Goal: Task Accomplishment & Management: Use online tool/utility

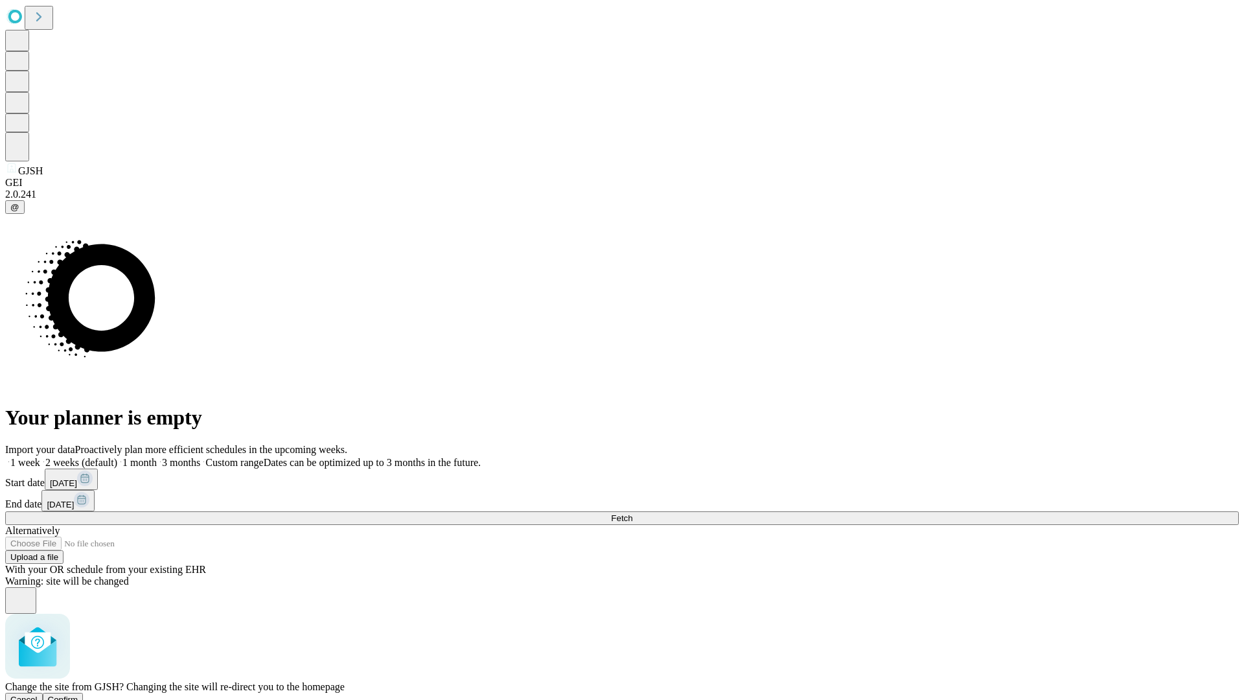
click at [78, 695] on span "Confirm" at bounding box center [63, 700] width 30 height 10
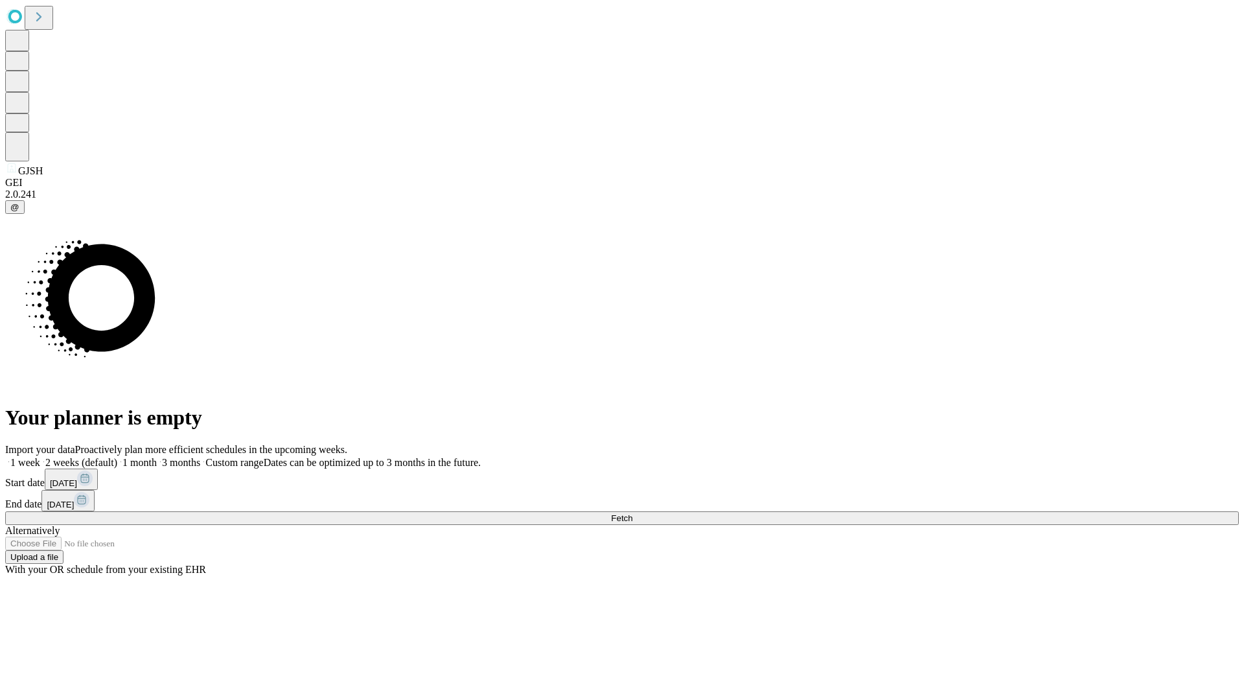
click at [157, 457] on label "1 month" at bounding box center [137, 462] width 40 height 11
click at [632, 513] on span "Fetch" at bounding box center [621, 518] width 21 height 10
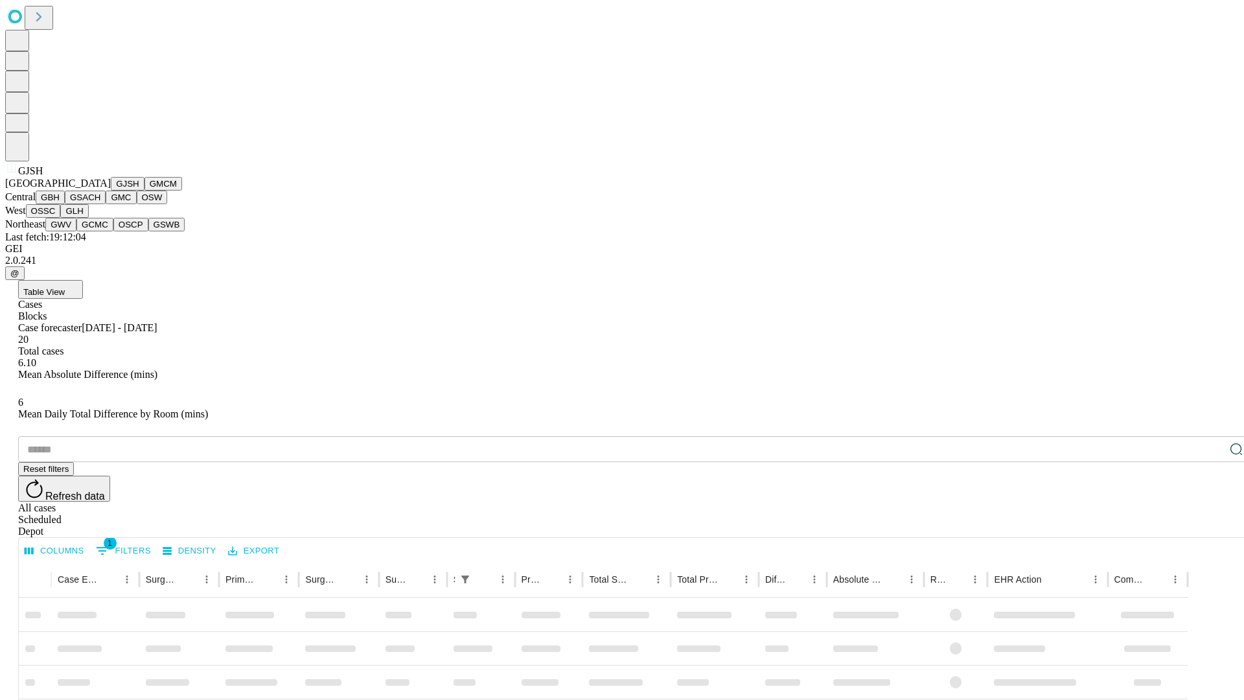
click at [144, 190] on button "GMCM" at bounding box center [163, 184] width 38 height 14
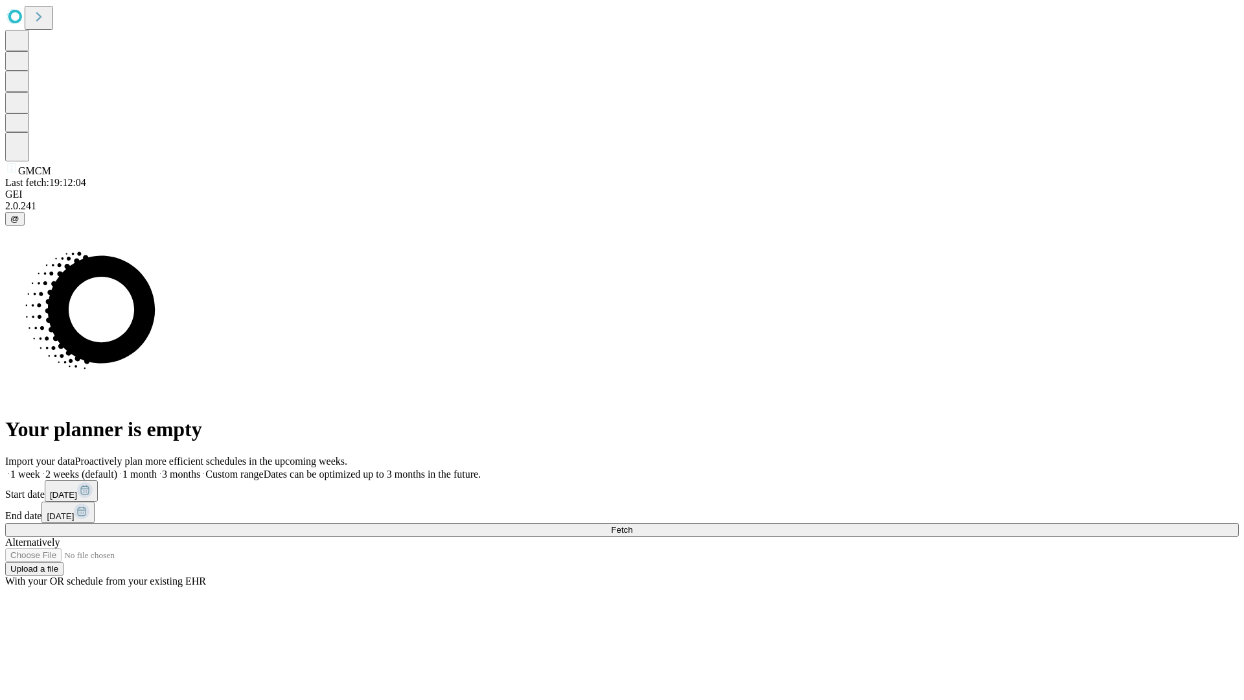
click at [157, 468] on label "1 month" at bounding box center [137, 473] width 40 height 11
click at [632, 525] on span "Fetch" at bounding box center [621, 530] width 21 height 10
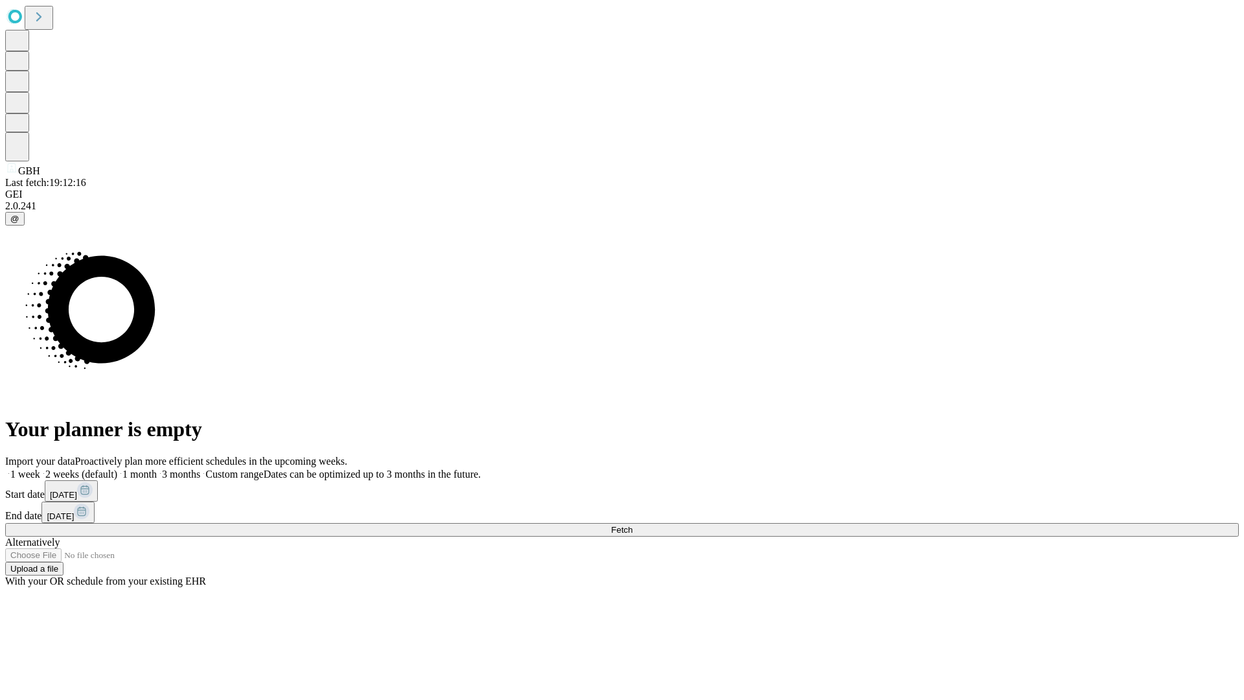
click at [157, 468] on label "1 month" at bounding box center [137, 473] width 40 height 11
click at [632, 525] on span "Fetch" at bounding box center [621, 530] width 21 height 10
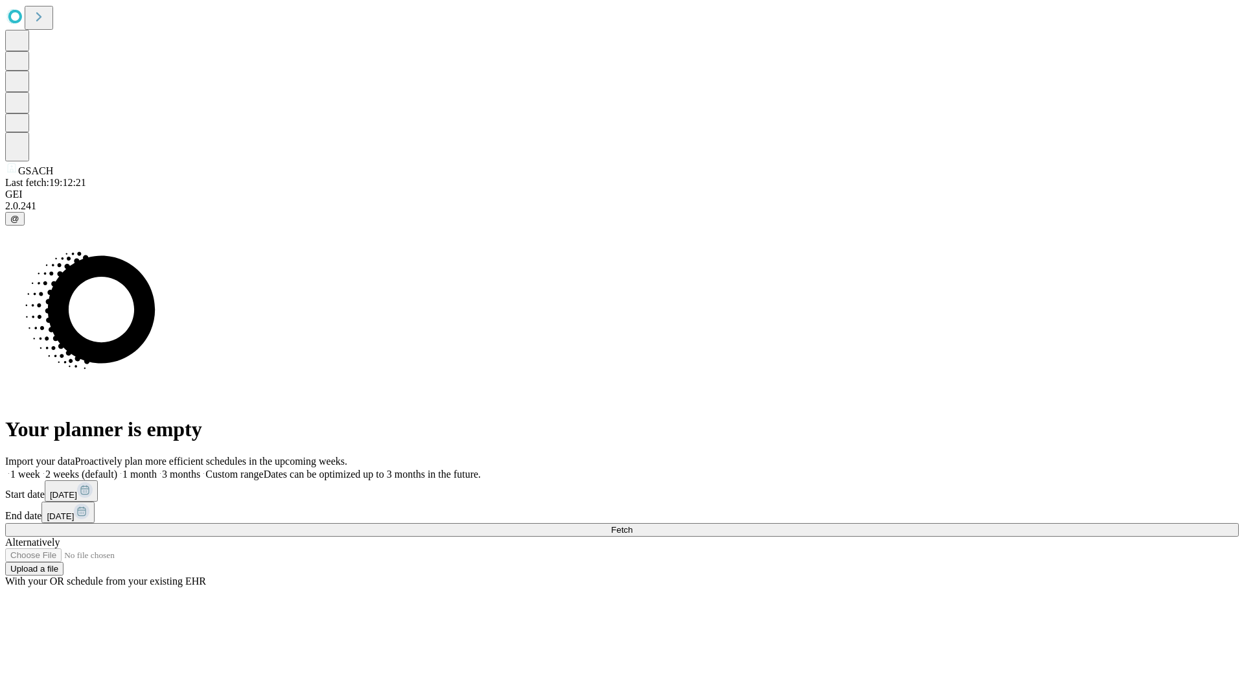
click at [157, 468] on label "1 month" at bounding box center [137, 473] width 40 height 11
click at [632, 525] on span "Fetch" at bounding box center [621, 530] width 21 height 10
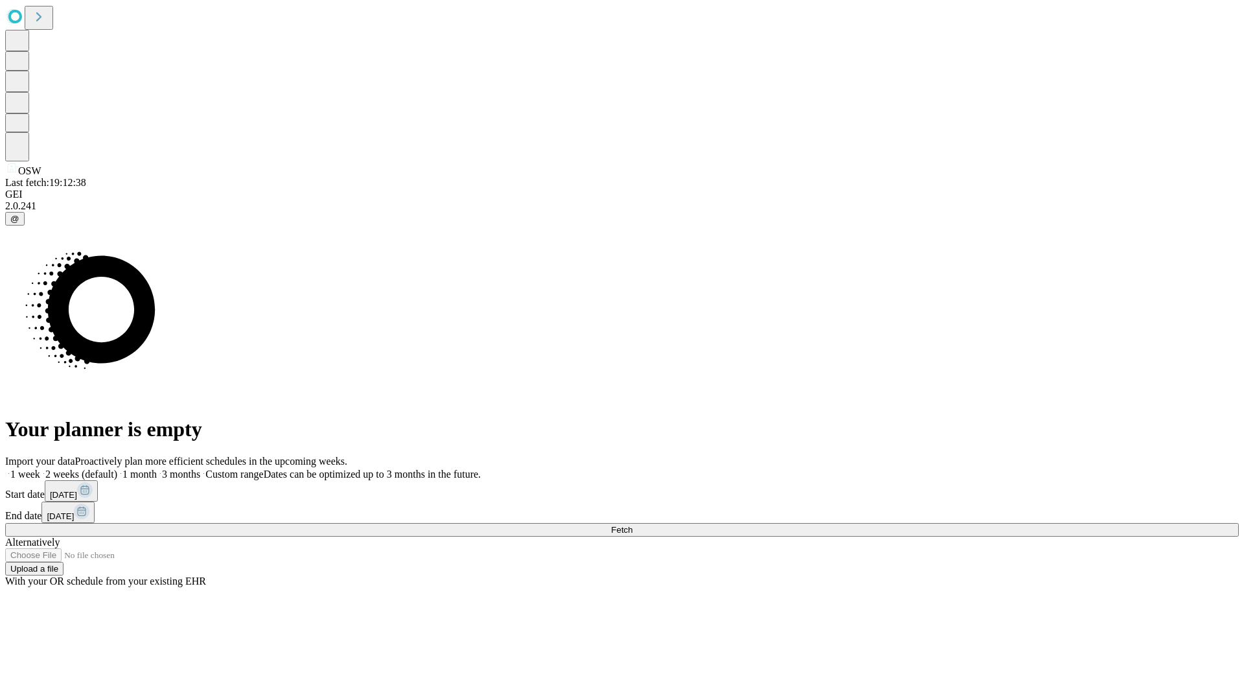
click at [157, 468] on label "1 month" at bounding box center [137, 473] width 40 height 11
click at [632, 525] on span "Fetch" at bounding box center [621, 530] width 21 height 10
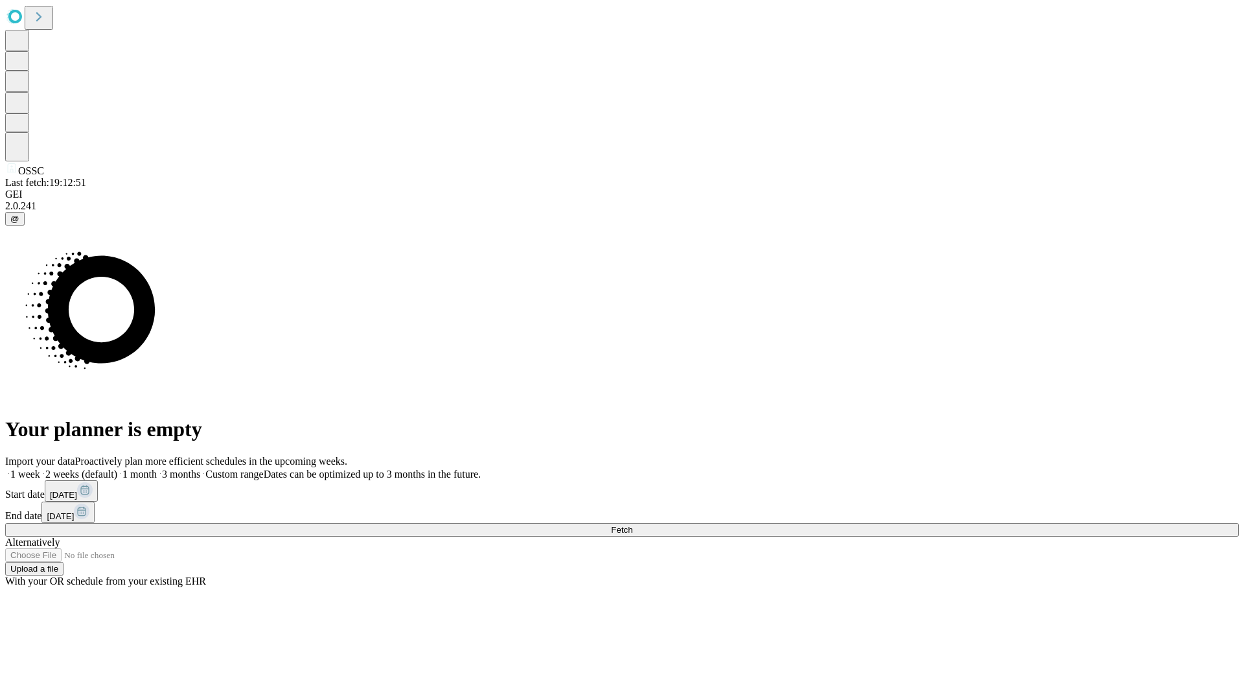
click at [157, 468] on label "1 month" at bounding box center [137, 473] width 40 height 11
click at [632, 525] on span "Fetch" at bounding box center [621, 530] width 21 height 10
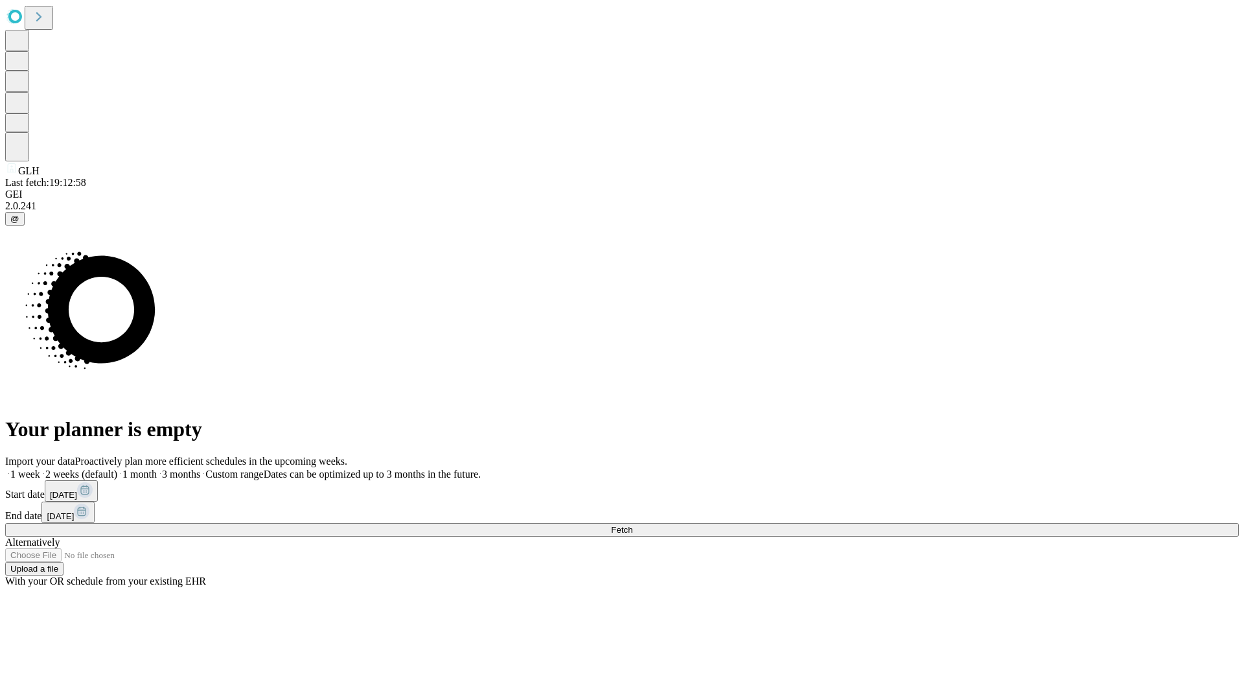
click at [157, 468] on label "1 month" at bounding box center [137, 473] width 40 height 11
click at [632, 525] on span "Fetch" at bounding box center [621, 530] width 21 height 10
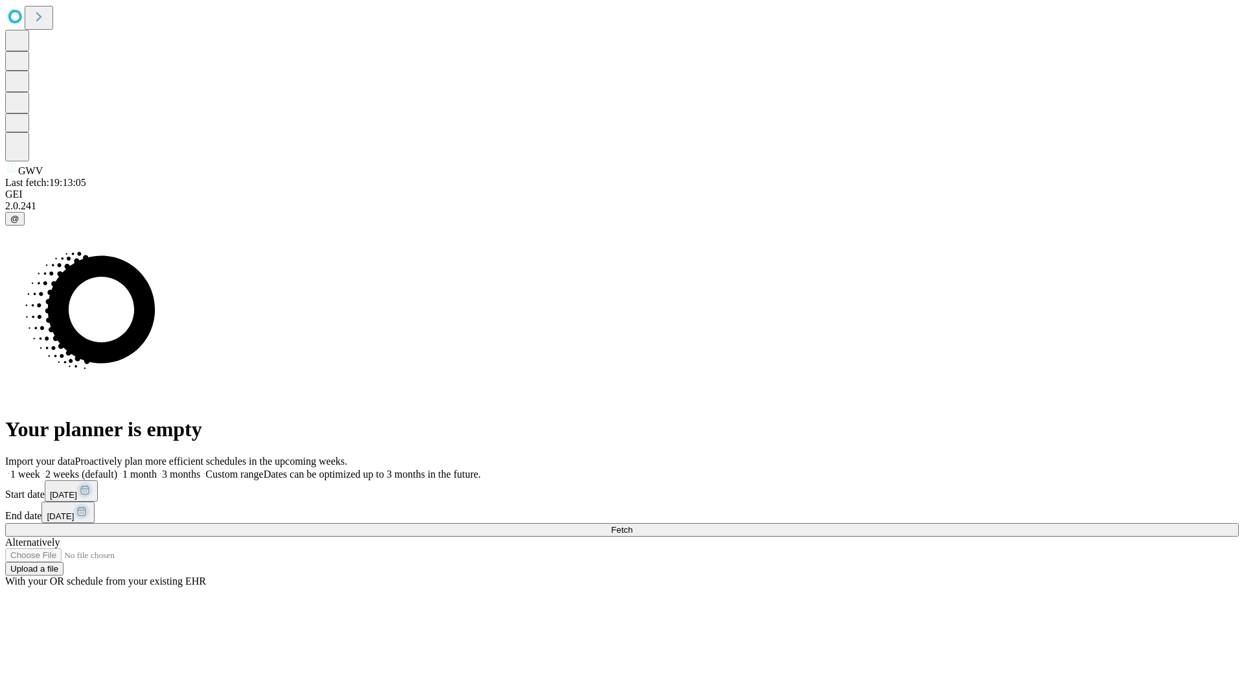
click at [157, 468] on label "1 month" at bounding box center [137, 473] width 40 height 11
click at [632, 525] on span "Fetch" at bounding box center [621, 530] width 21 height 10
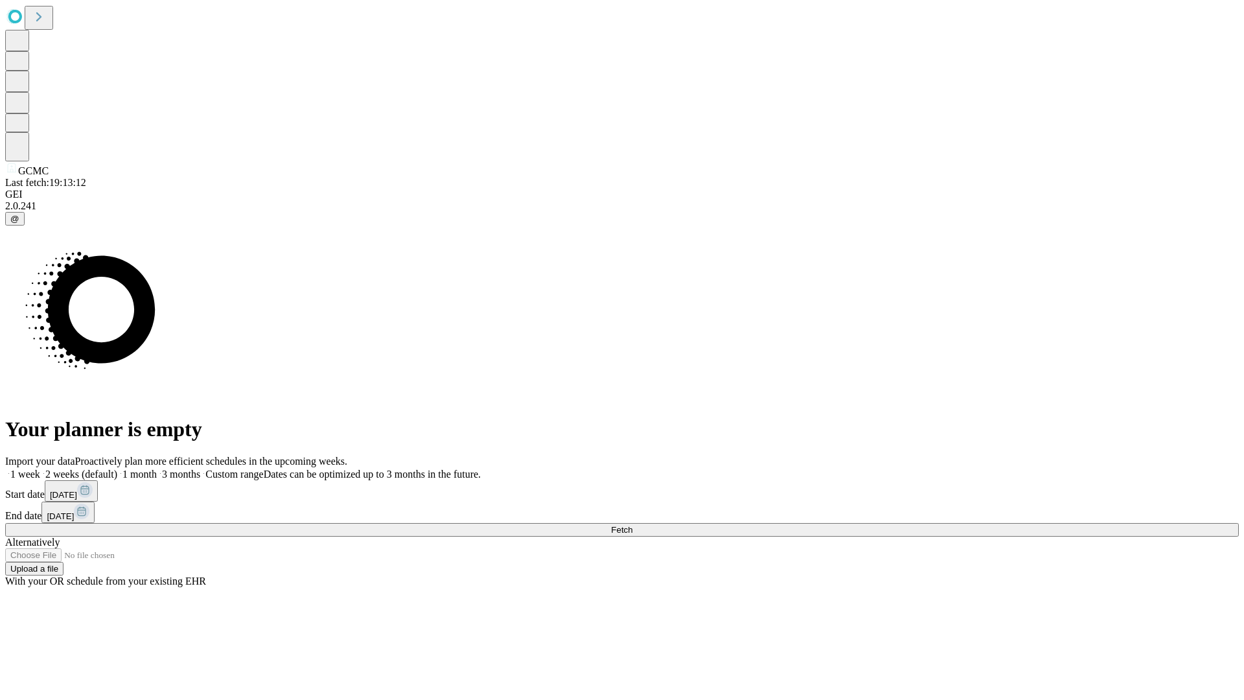
click at [157, 468] on label "1 month" at bounding box center [137, 473] width 40 height 11
click at [632, 525] on span "Fetch" at bounding box center [621, 530] width 21 height 10
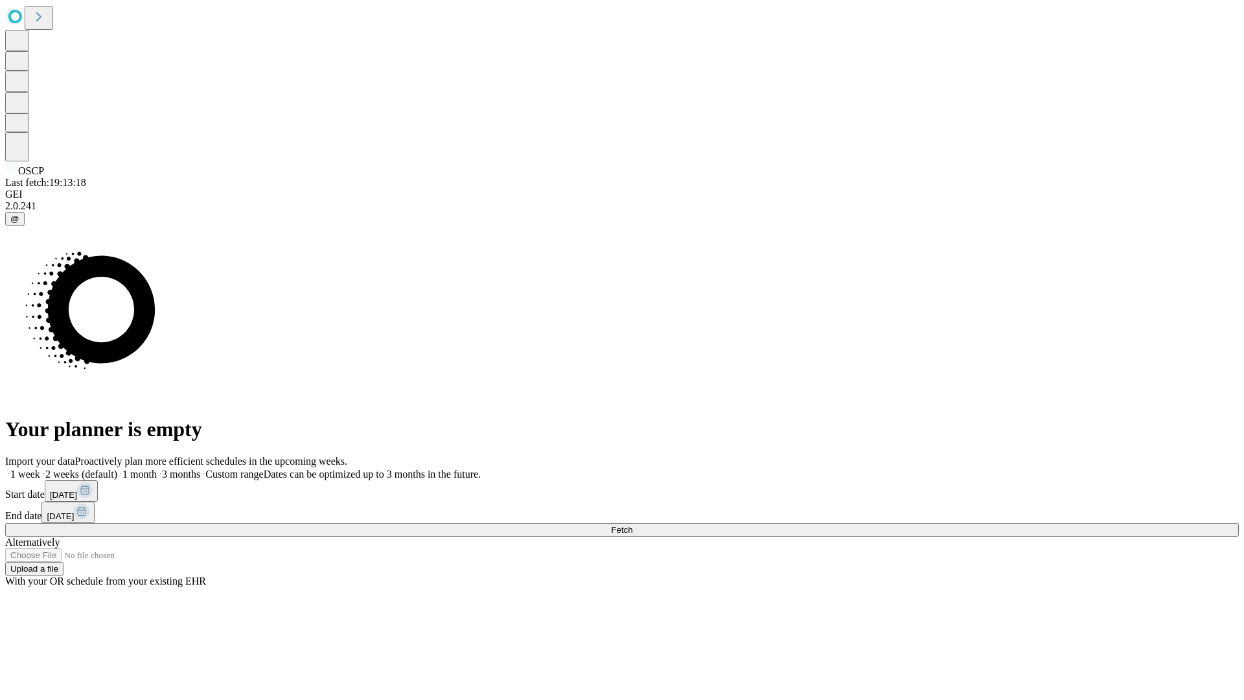
click at [157, 468] on label "1 month" at bounding box center [137, 473] width 40 height 11
click at [632, 525] on span "Fetch" at bounding box center [621, 530] width 21 height 10
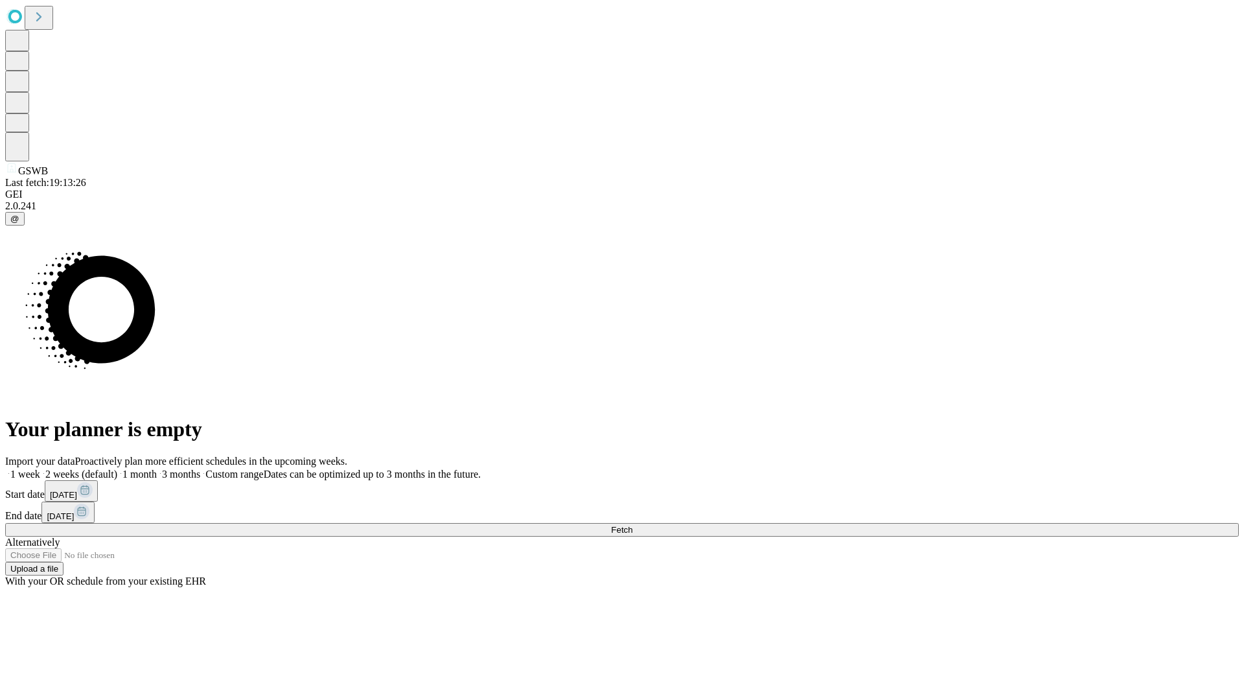
click at [157, 468] on label "1 month" at bounding box center [137, 473] width 40 height 11
click at [632, 525] on span "Fetch" at bounding box center [621, 530] width 21 height 10
